Goal: Task Accomplishment & Management: Manage account settings

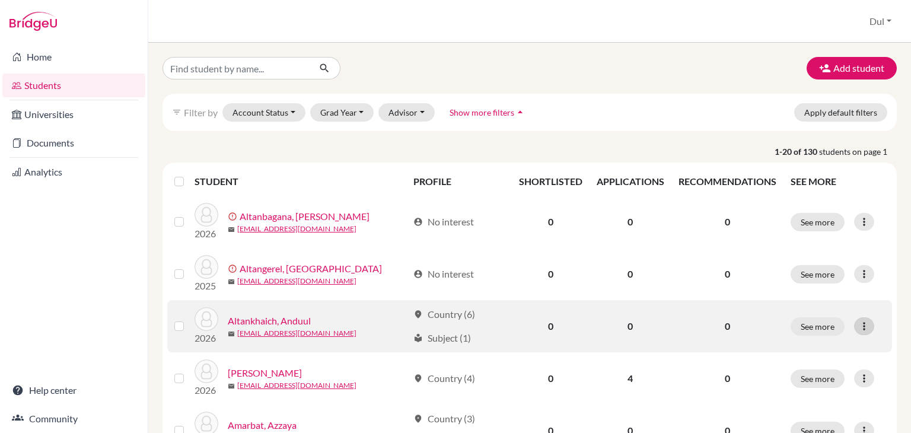
click at [862, 327] on div at bounding box center [864, 326] width 20 height 18
click at [795, 342] on button "Edit student" at bounding box center [804, 350] width 94 height 19
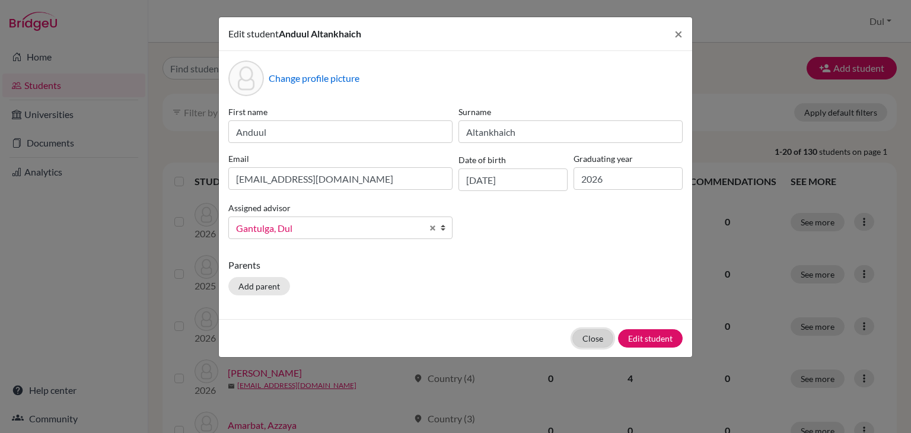
click at [581, 343] on button "Close" at bounding box center [592, 338] width 41 height 18
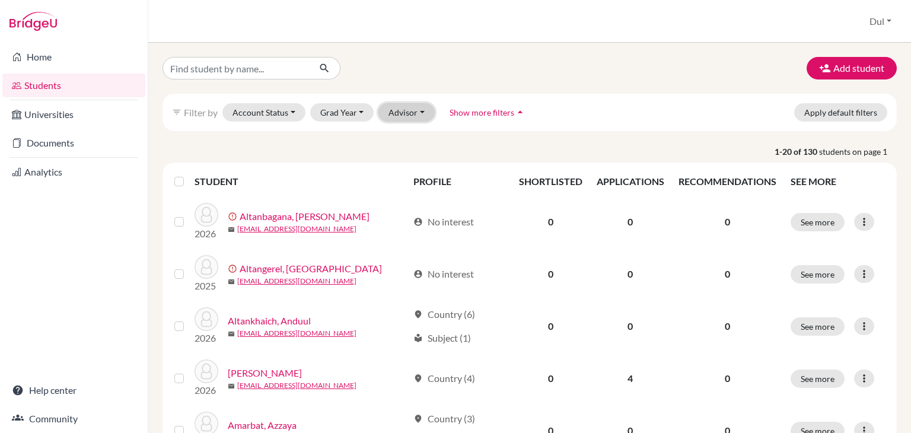
click at [426, 114] on button "Advisor" at bounding box center [406, 112] width 56 height 18
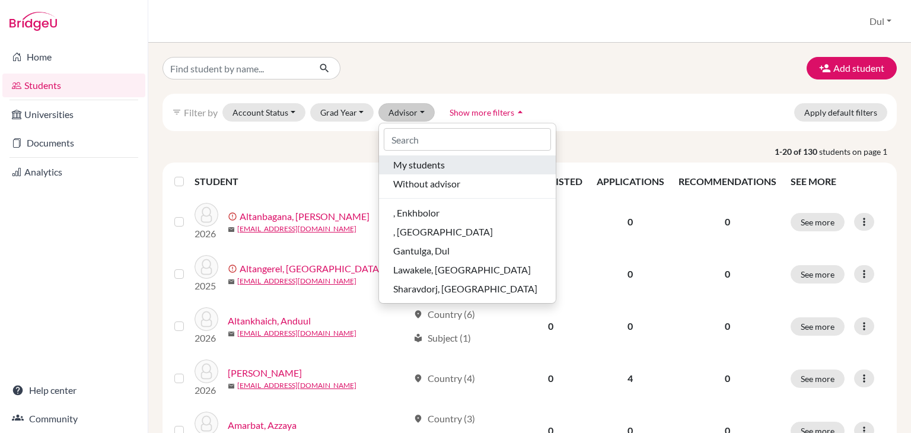
click at [419, 160] on span "My students" at bounding box center [419, 165] width 52 height 14
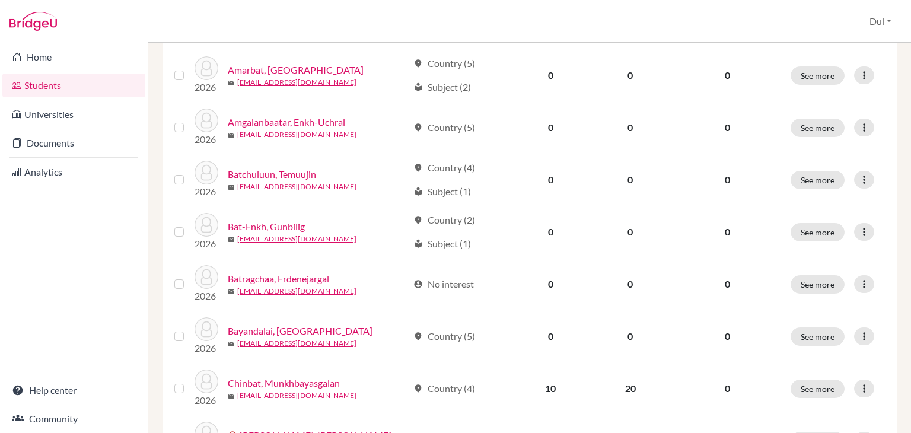
click at [910, 221] on div "Add student filter_list Filter by Account Status Active accounts Archived accou…" at bounding box center [529, 238] width 763 height 390
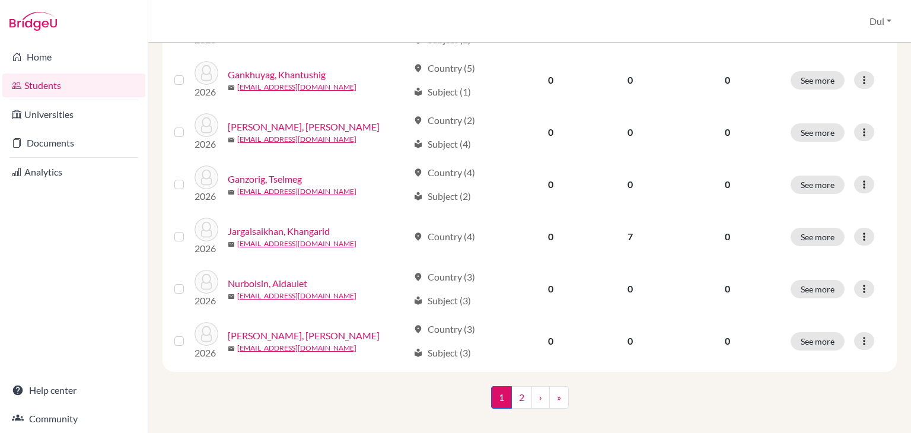
scroll to position [923, 0]
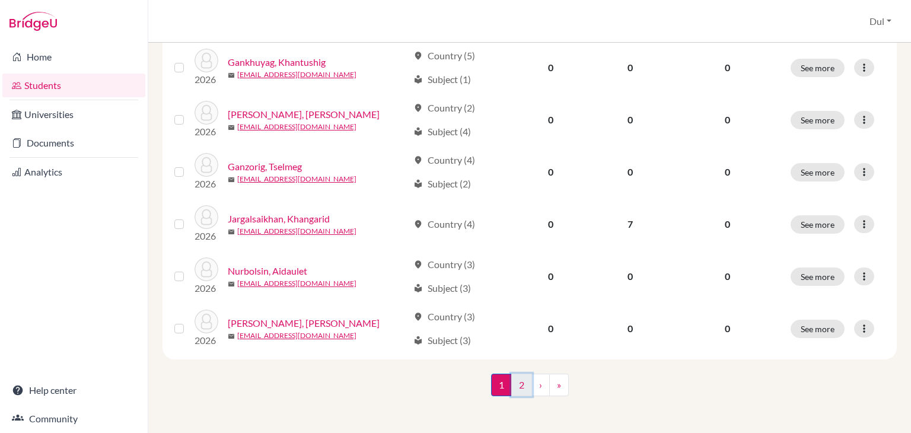
click at [519, 389] on link "2" at bounding box center [521, 385] width 21 height 23
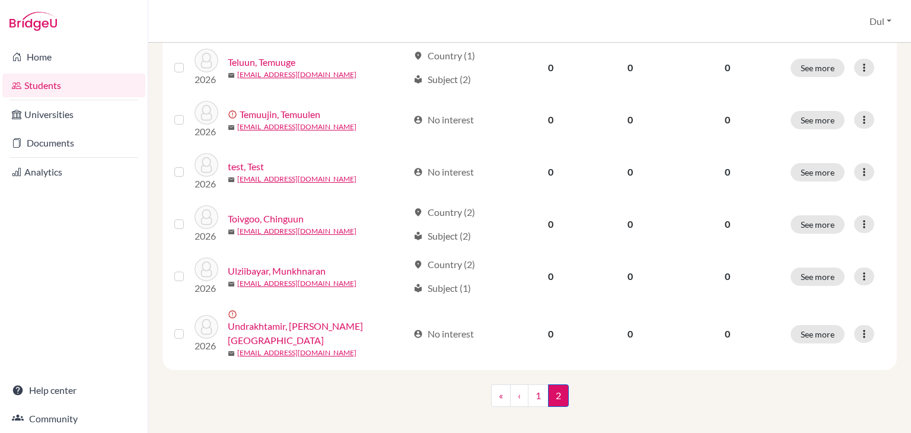
click at [910, 278] on div "Add student filter_list Filter by Account Status Active accounts Archived accou…" at bounding box center [529, 238] width 763 height 390
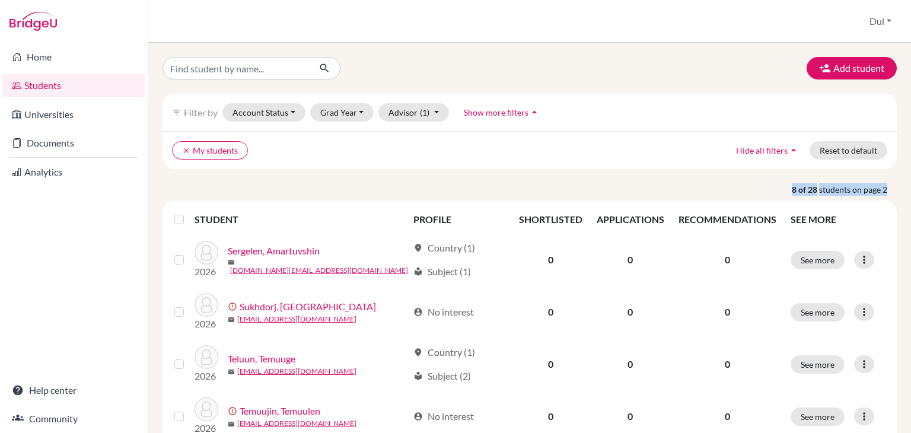
drag, startPoint x: 910, startPoint y: 278, endPoint x: 910, endPoint y: 102, distance: 175.5
click at [910, 102] on div "Add student filter_list Filter by Account Status Active accounts Archived accou…" at bounding box center [529, 238] width 763 height 390
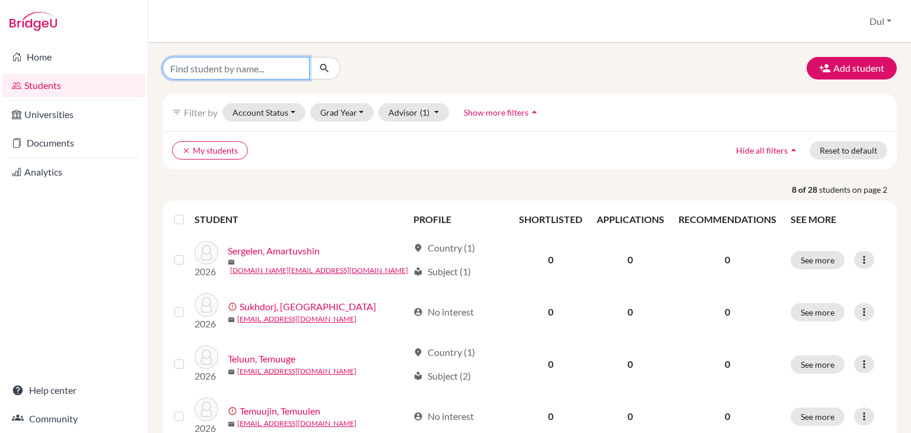
click at [294, 64] on input "Find student by name..." at bounding box center [235, 68] width 147 height 23
drag, startPoint x: 399, startPoint y: 67, endPoint x: 381, endPoint y: 68, distance: 17.2
click at [381, 68] on div at bounding box center [279, 68] width 251 height 23
click at [31, 21] on img at bounding box center [32, 21] width 47 height 19
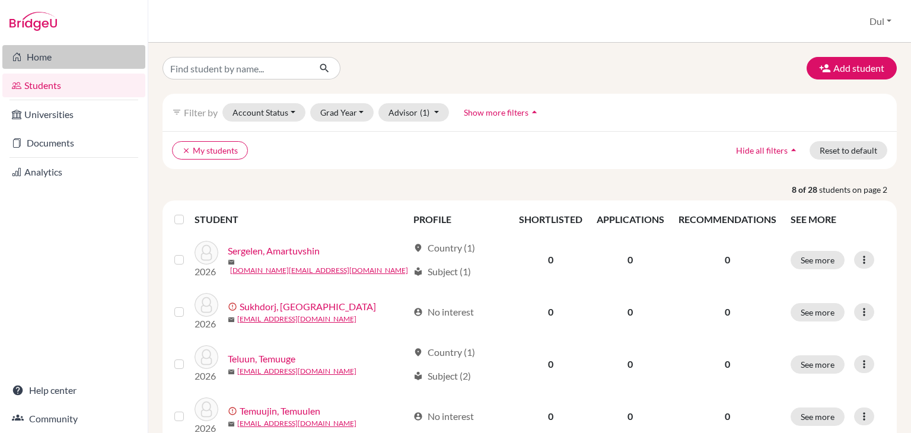
click at [48, 59] on link "Home" at bounding box center [73, 57] width 143 height 24
